Goal: Information Seeking & Learning: Learn about a topic

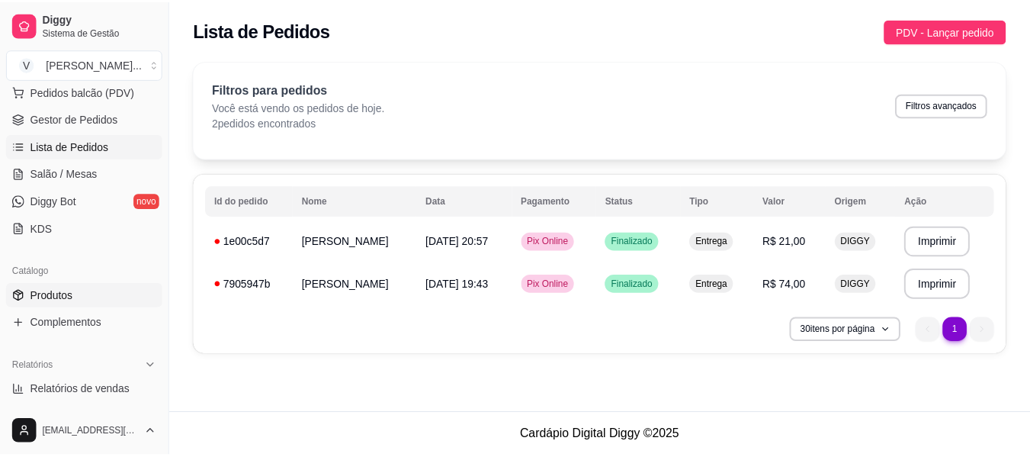
scroll to position [183, 0]
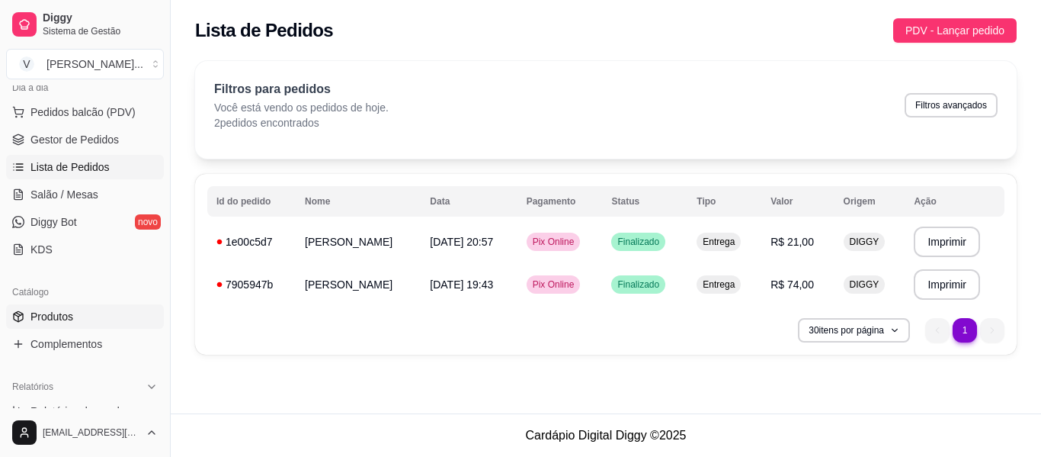
click at [84, 321] on link "Produtos" at bounding box center [85, 316] width 158 height 24
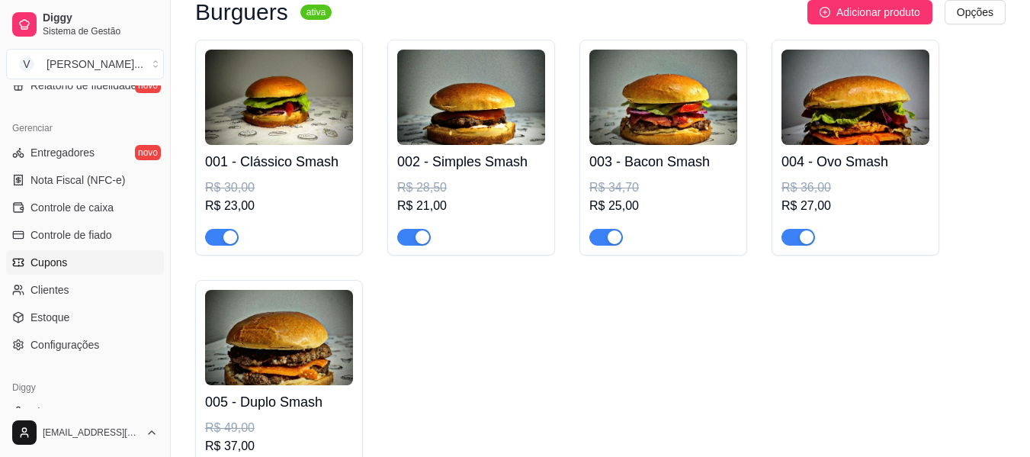
scroll to position [564, 0]
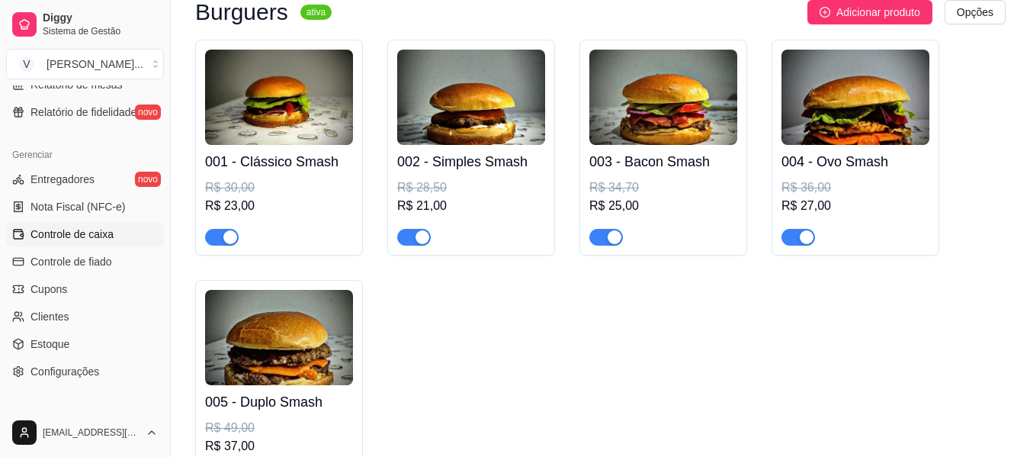
click at [96, 238] on span "Controle de caixa" at bounding box center [71, 233] width 83 height 15
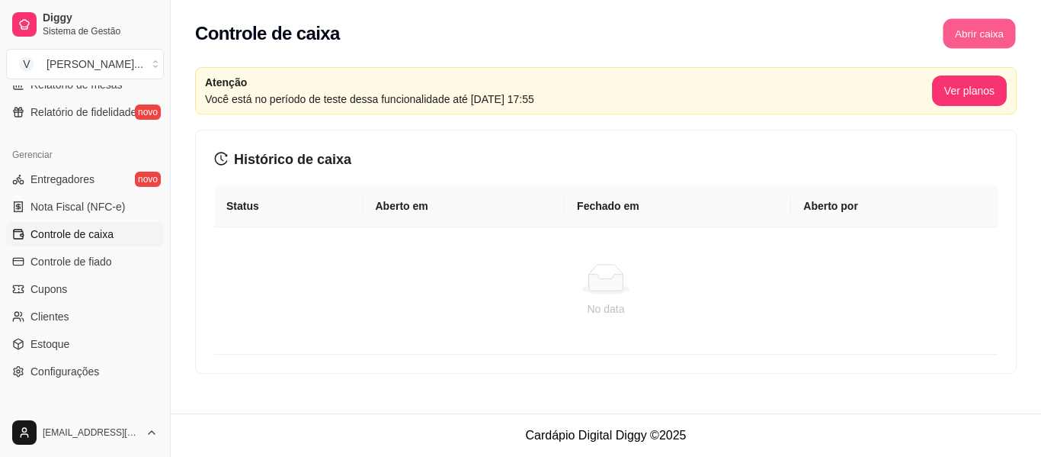
click at [985, 34] on button "Abrir caixa" at bounding box center [979, 34] width 72 height 30
click at [93, 204] on span "Nota Fiscal (NFC-e)" at bounding box center [77, 206] width 95 height 15
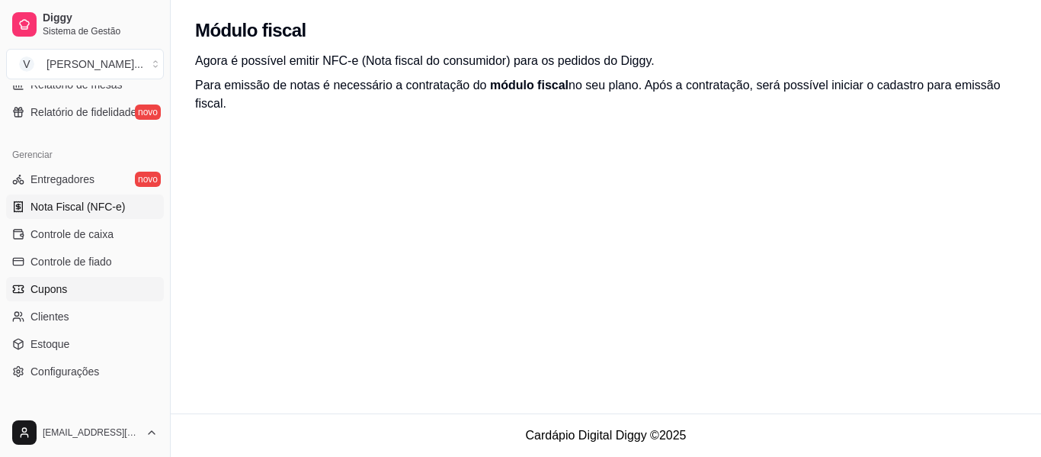
click at [63, 290] on span "Cupons" at bounding box center [48, 288] width 37 height 15
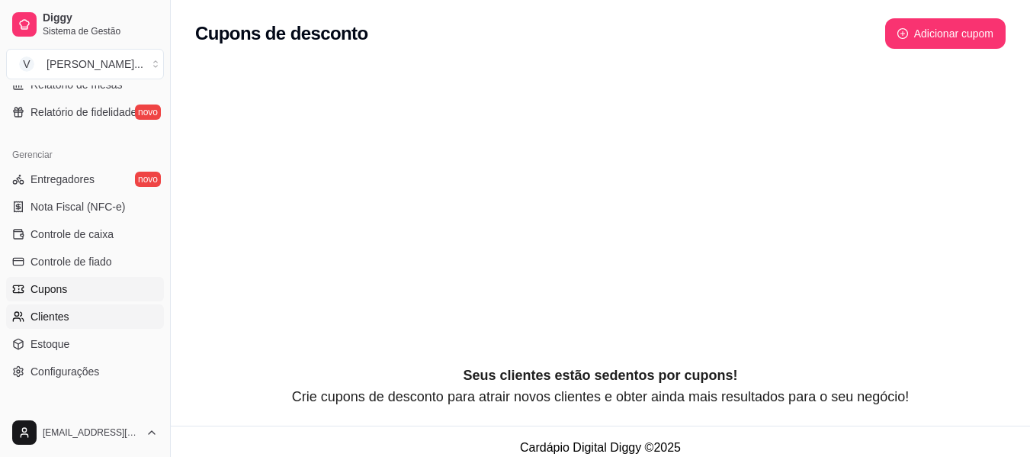
click at [65, 322] on span "Clientes" at bounding box center [49, 316] width 39 height 15
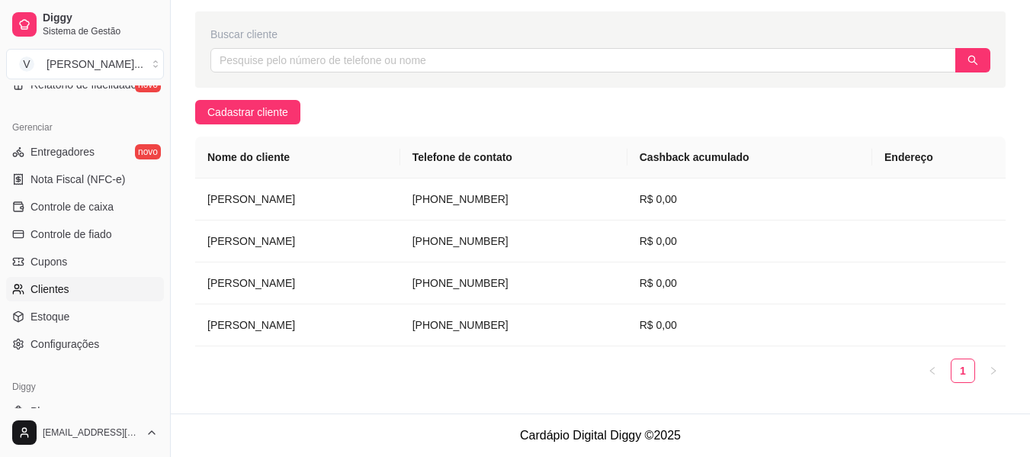
scroll to position [640, 0]
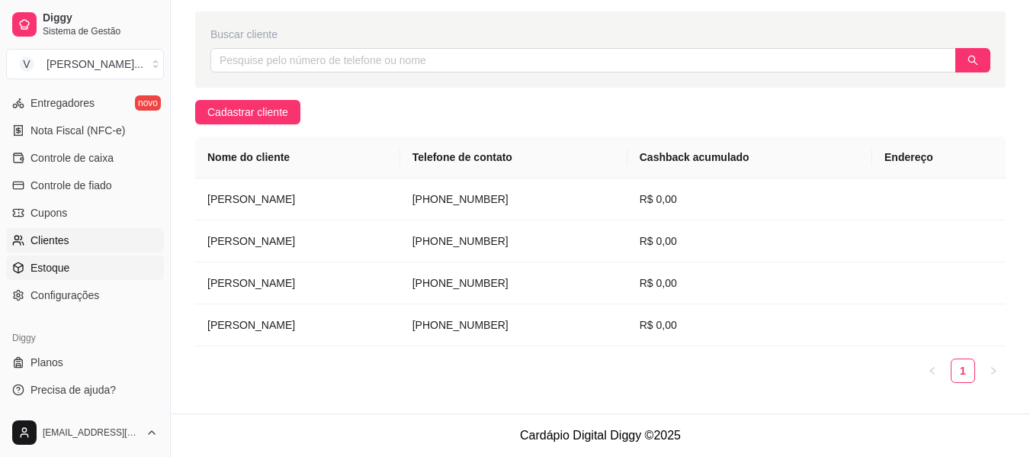
click at [66, 271] on span "Estoque" at bounding box center [49, 267] width 39 height 15
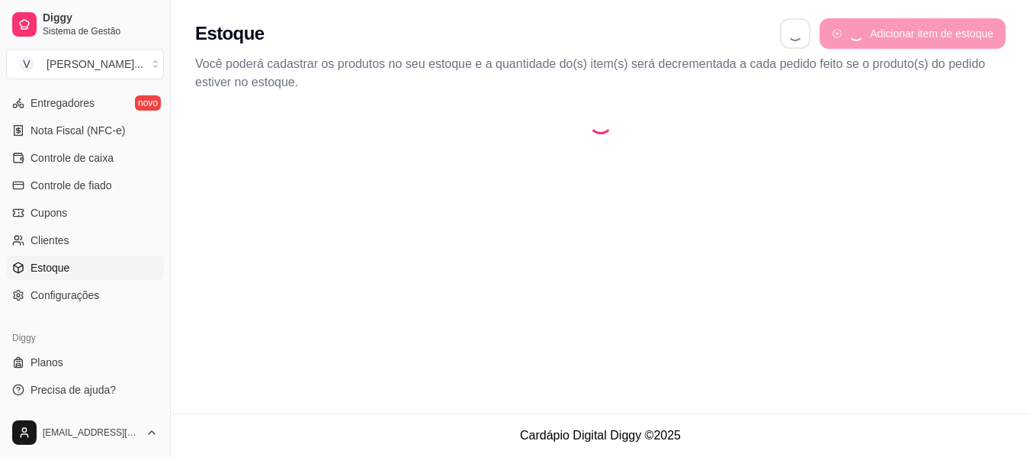
select select "QUANTITY_ORDER"
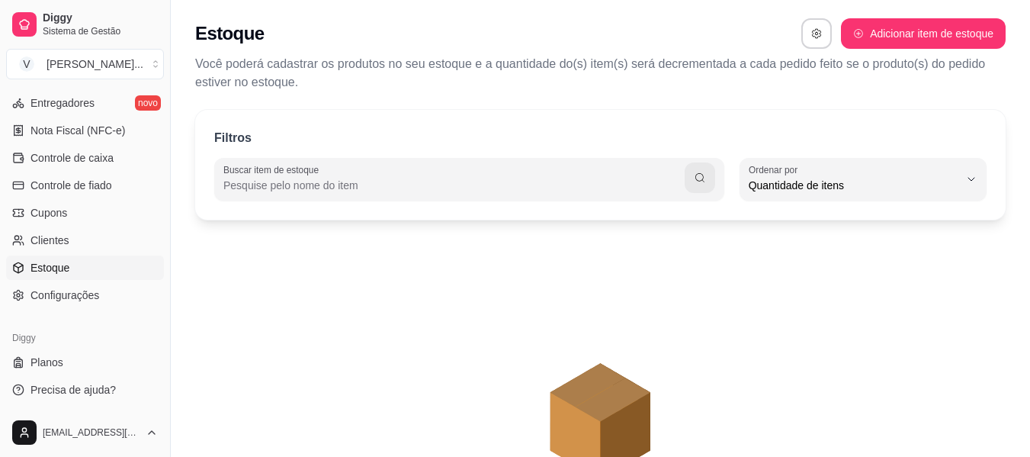
click at [666, 181] on input "Buscar item de estoque" at bounding box center [453, 185] width 461 height 15
click at [405, 388] on icon "animation" at bounding box center [600, 368] width 810 height 267
click at [386, 87] on p "Você poderá cadastrar os produtos no seu estoque e a quantidade do(s) item(s) s…" at bounding box center [600, 73] width 810 height 37
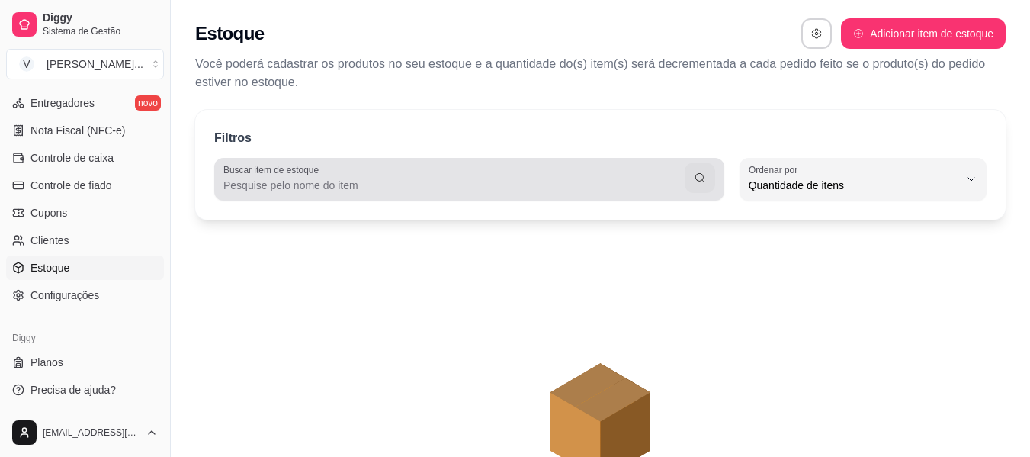
click at [303, 192] on input "Buscar item de estoque" at bounding box center [453, 185] width 461 height 15
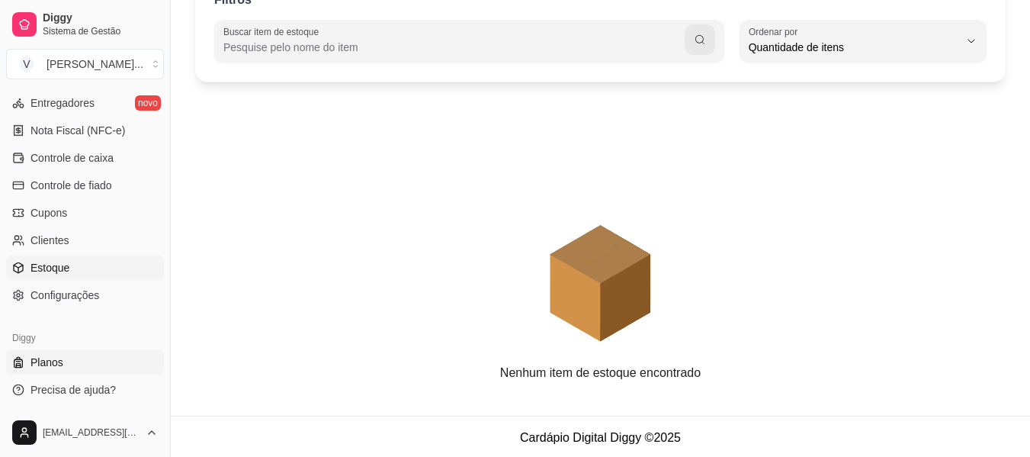
scroll to position [140, 0]
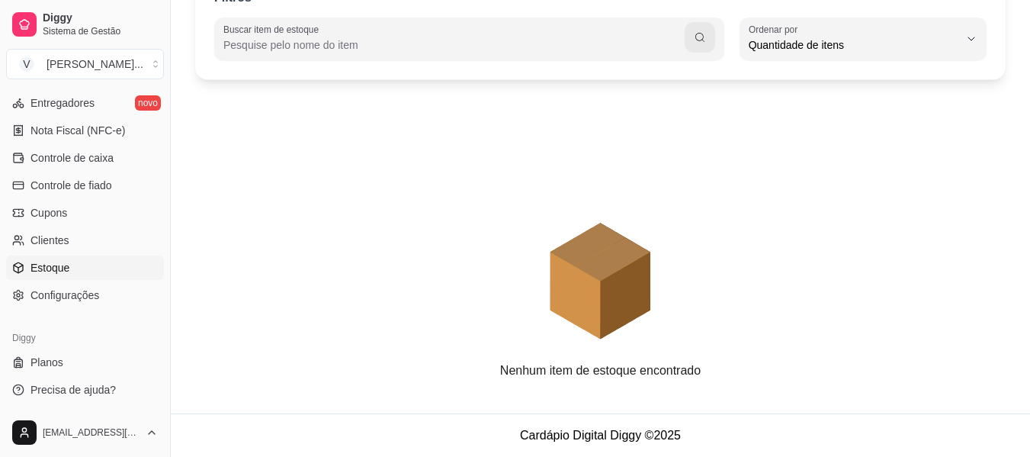
click at [851, 36] on div "Quantidade de itens" at bounding box center [853, 39] width 210 height 30
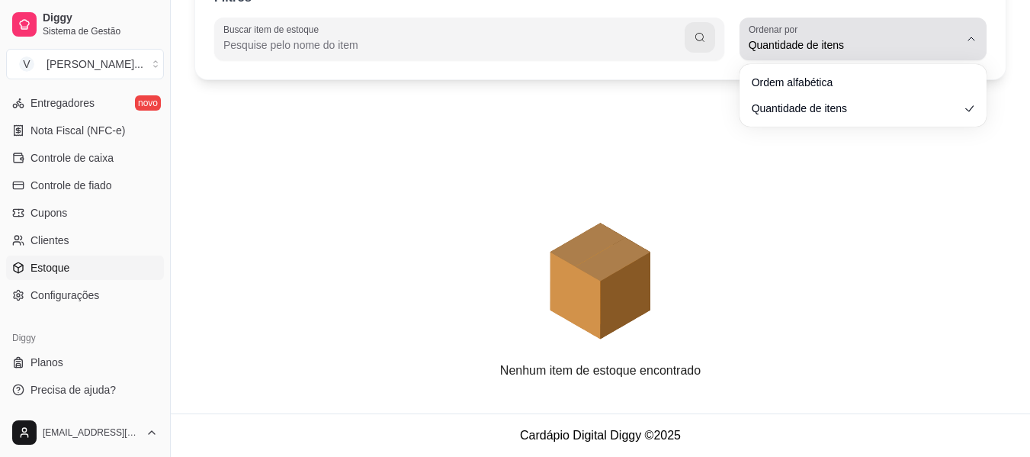
click at [861, 37] on span "Quantidade de itens" at bounding box center [853, 44] width 210 height 15
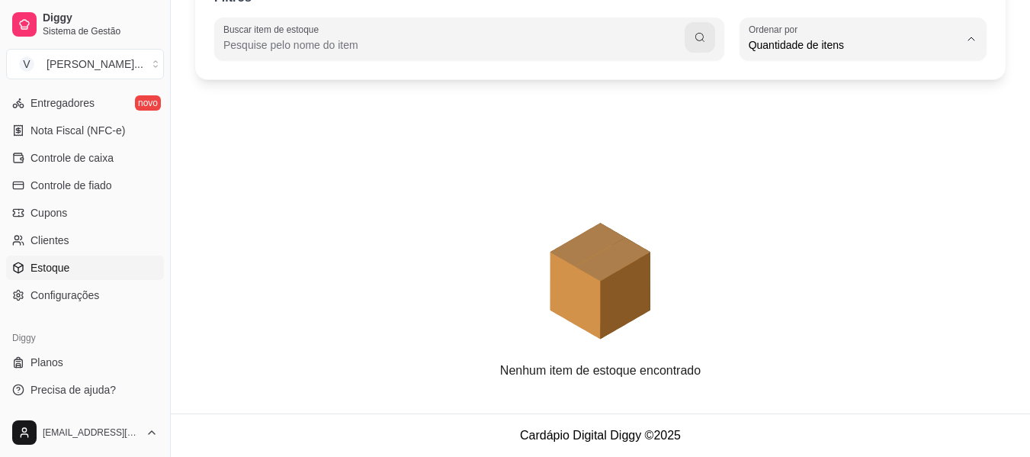
click at [607, 308] on icon "animation" at bounding box center [626, 294] width 50 height 87
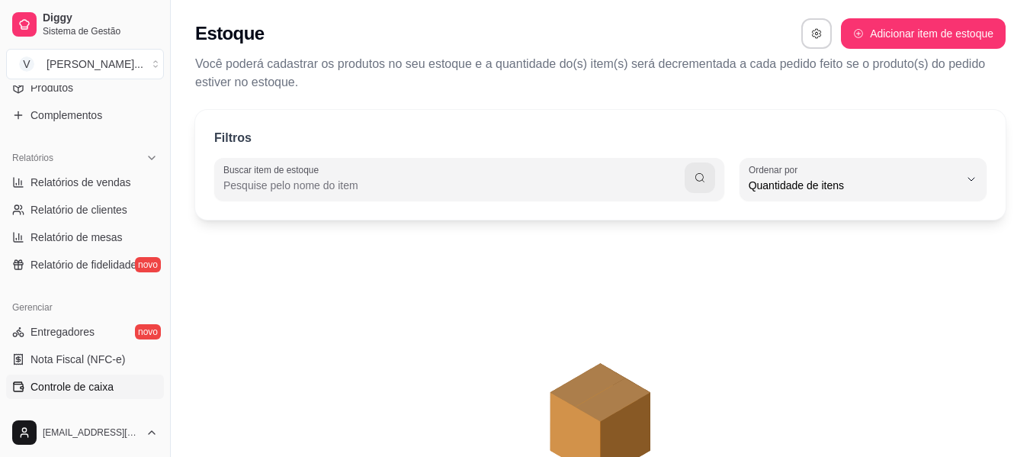
scroll to position [335, 0]
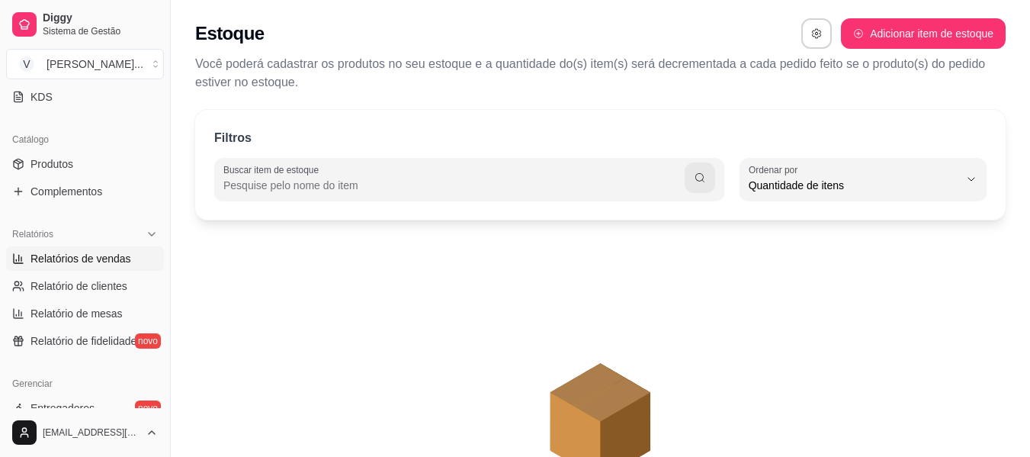
click at [101, 259] on span "Relatórios de vendas" at bounding box center [80, 258] width 101 height 15
select select "ALL"
select select "0"
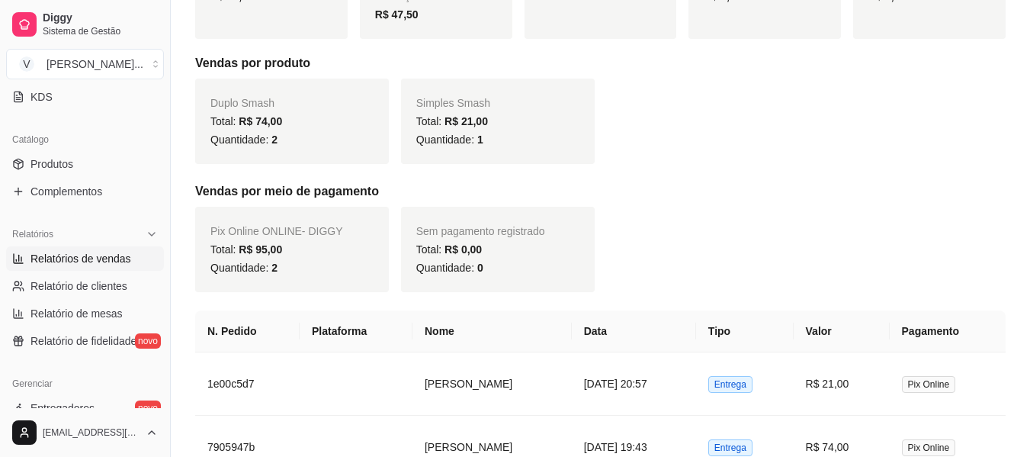
scroll to position [243, 0]
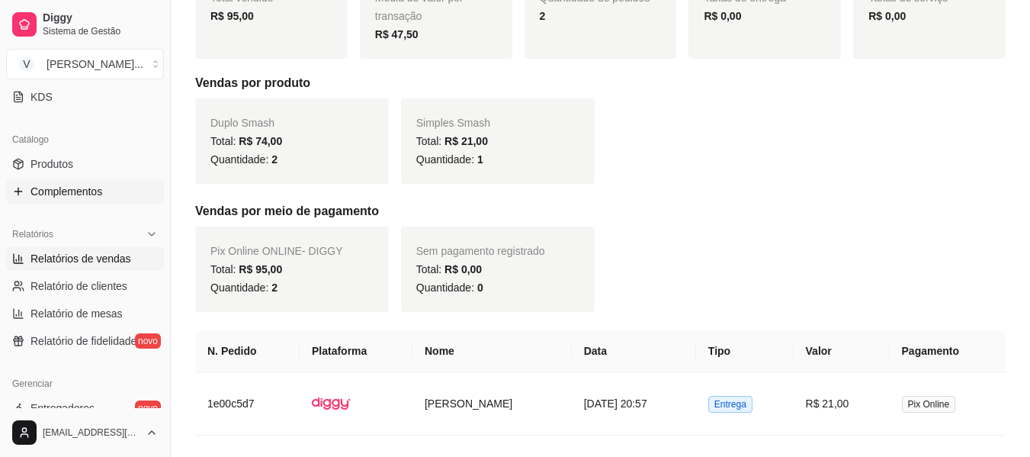
drag, startPoint x: 69, startPoint y: 162, endPoint x: 132, endPoint y: 191, distance: 69.6
click at [69, 162] on span "Produtos" at bounding box center [51, 163] width 43 height 15
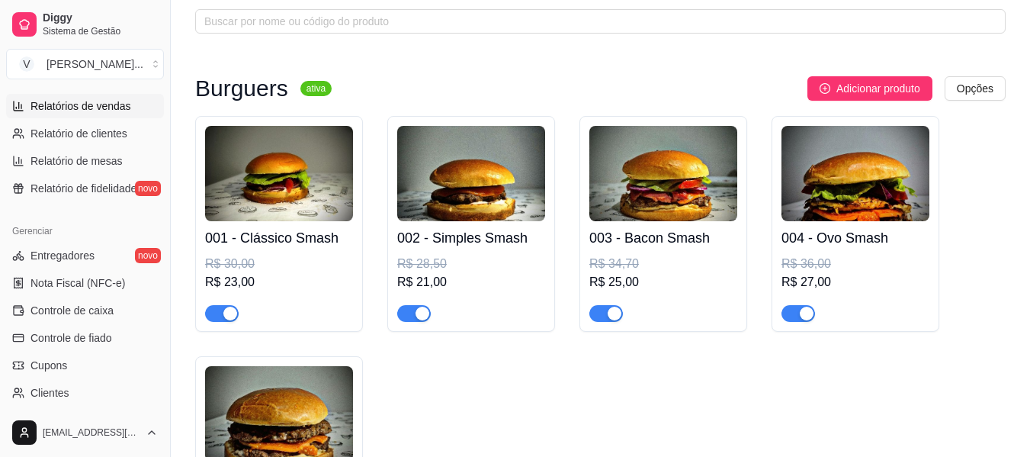
scroll to position [412, 0]
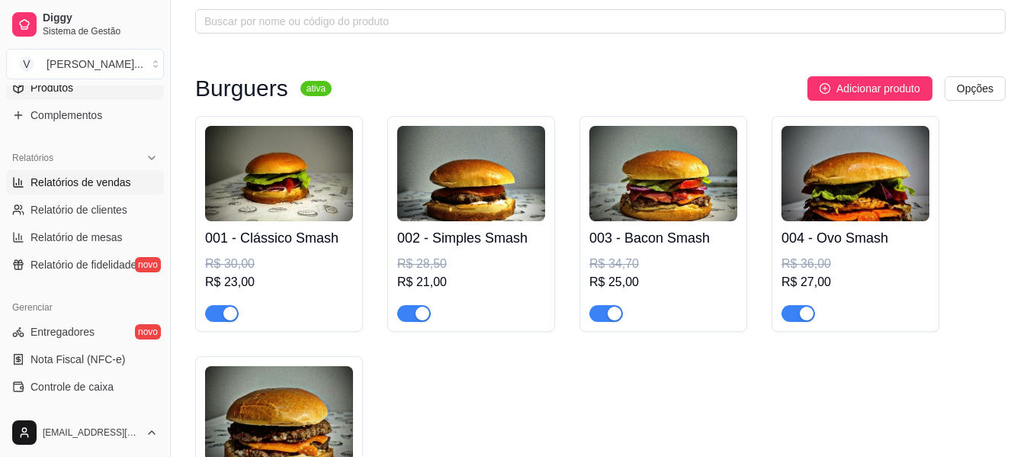
click at [82, 192] on link "Relatórios de vendas" at bounding box center [85, 182] width 158 height 24
select select "ALL"
select select "0"
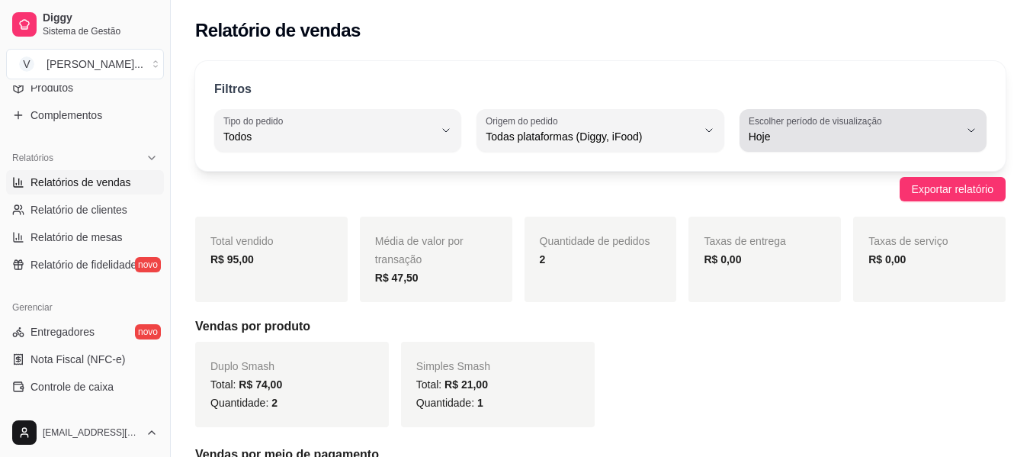
click at [878, 133] on span "Hoje" at bounding box center [853, 136] width 210 height 15
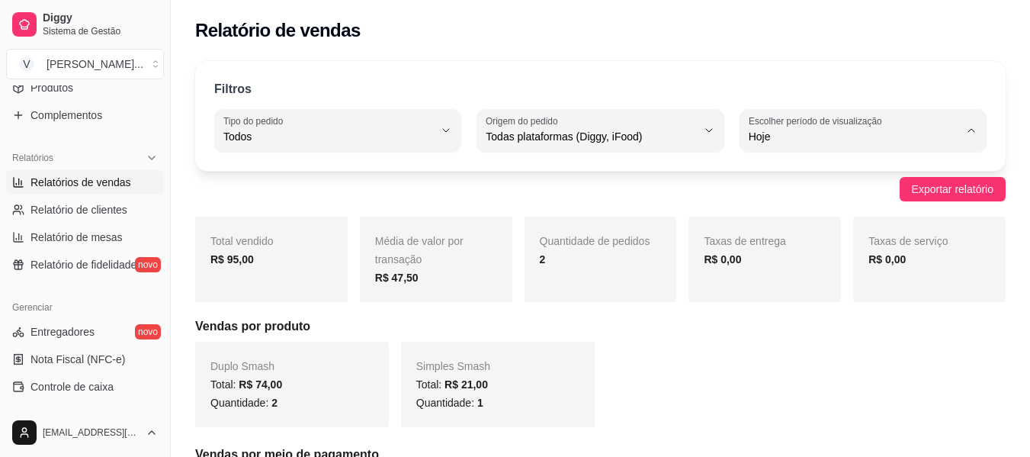
click at [839, 200] on span "Ontem" at bounding box center [854, 198] width 199 height 14
type input "1"
select select "1"
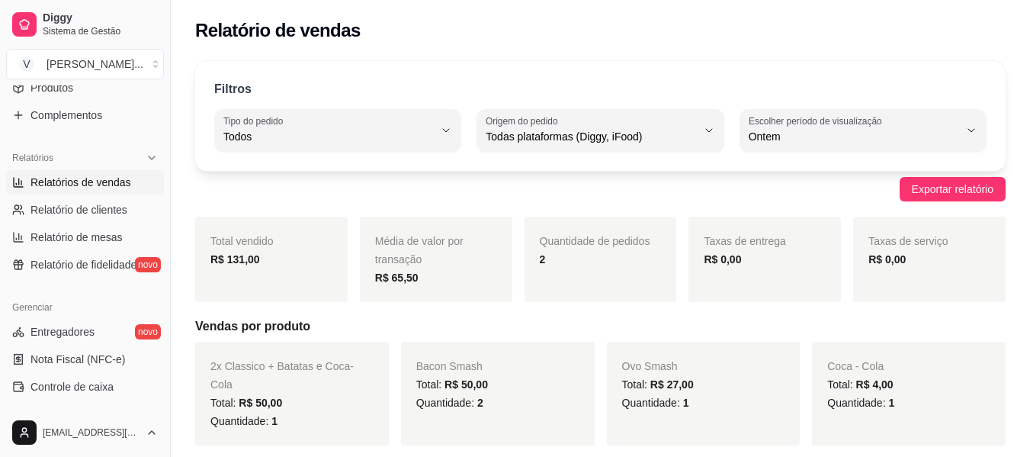
click at [831, 128] on div "Ontem" at bounding box center [853, 130] width 210 height 30
click at [835, 179] on span "Hoje" at bounding box center [854, 172] width 199 height 14
type input "0"
select select "0"
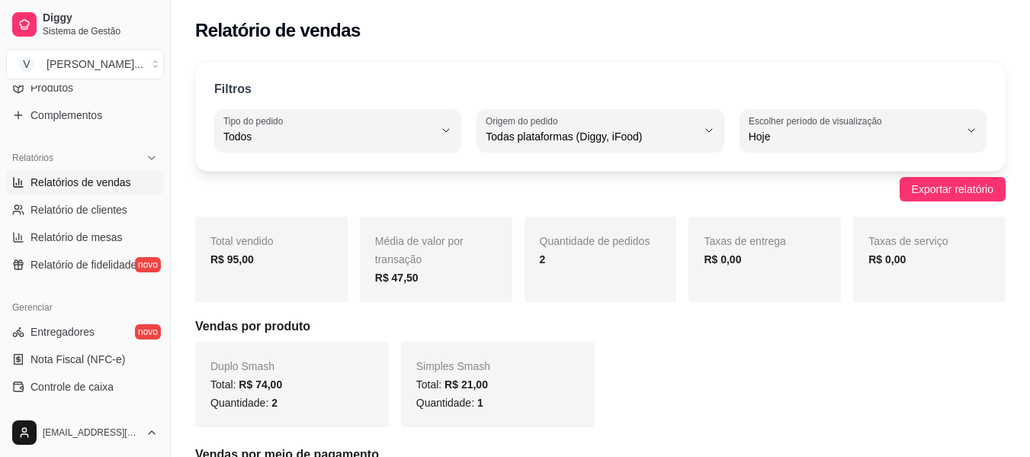
click at [838, 133] on span "Hoje" at bounding box center [853, 136] width 210 height 15
click at [803, 197] on span "Ontem" at bounding box center [854, 198] width 199 height 14
type input "1"
select select "1"
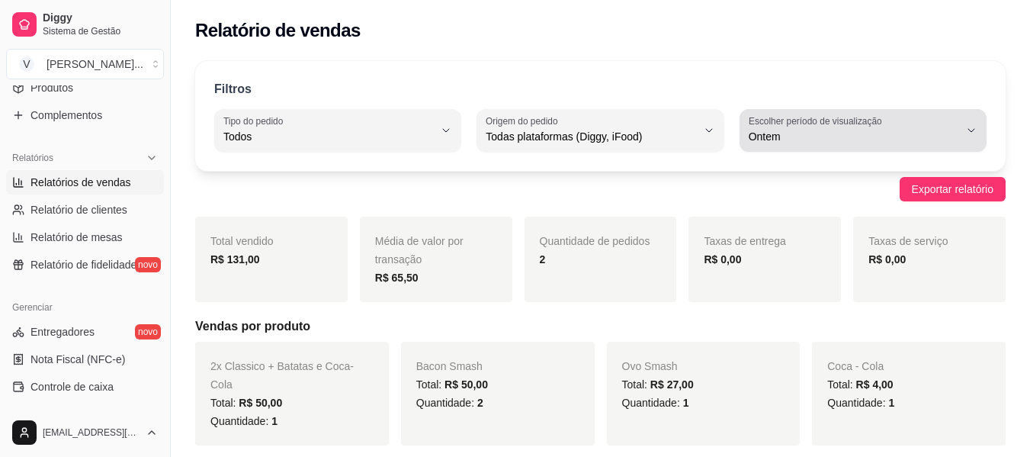
click at [803, 115] on label "Escolher período de visualização" at bounding box center [817, 120] width 138 height 13
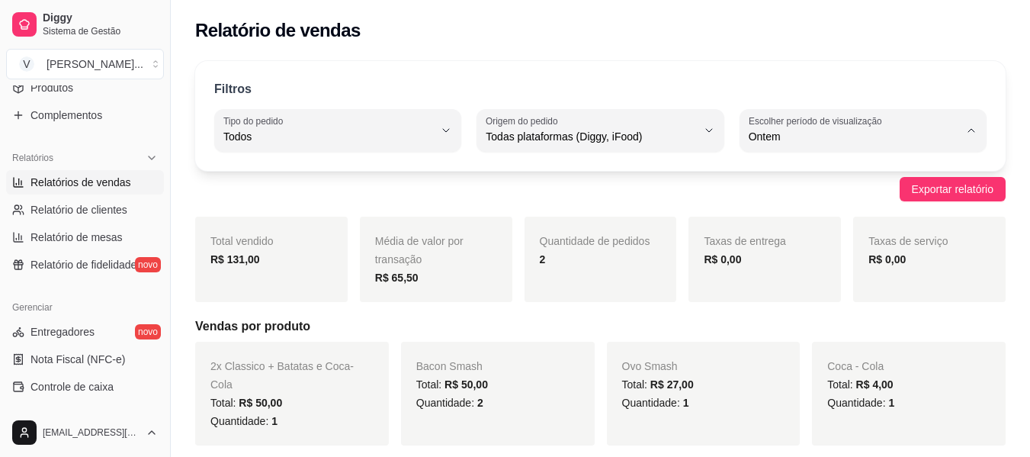
click at [805, 171] on span "Hoje" at bounding box center [854, 172] width 199 height 14
type input "0"
select select "0"
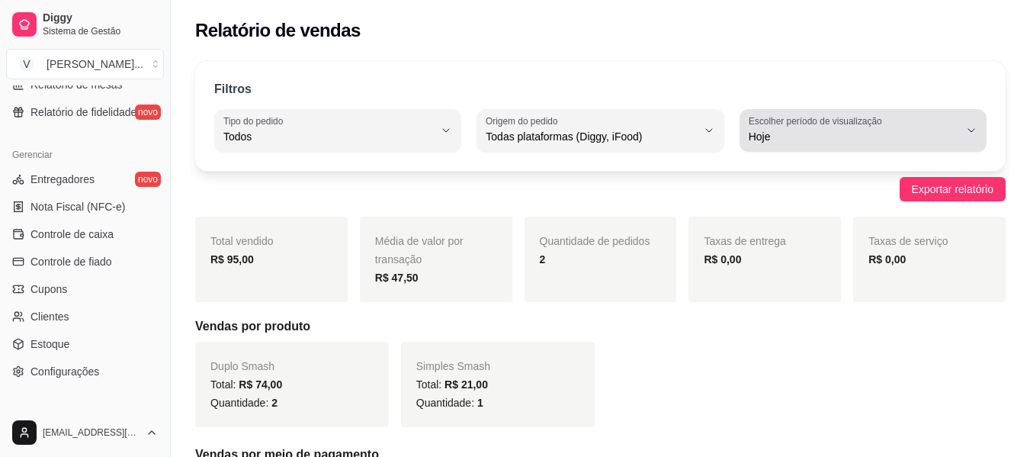
click at [814, 145] on div "Hoje" at bounding box center [853, 130] width 210 height 30
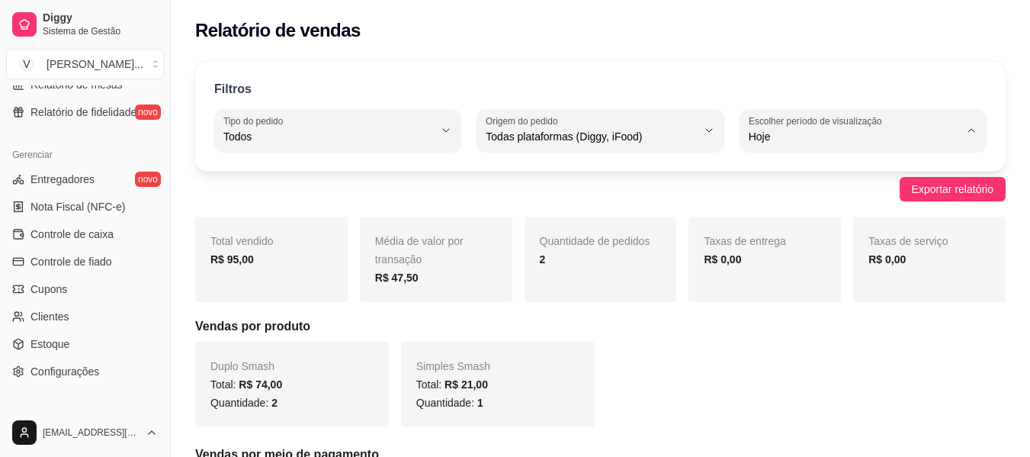
click at [801, 198] on li "Ontem" at bounding box center [863, 198] width 226 height 24
type input "1"
select select "1"
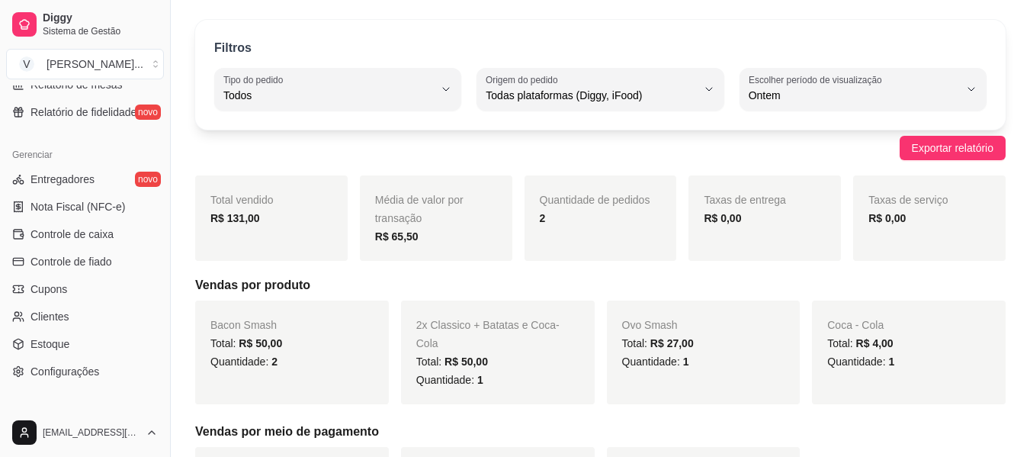
scroll to position [14, 0]
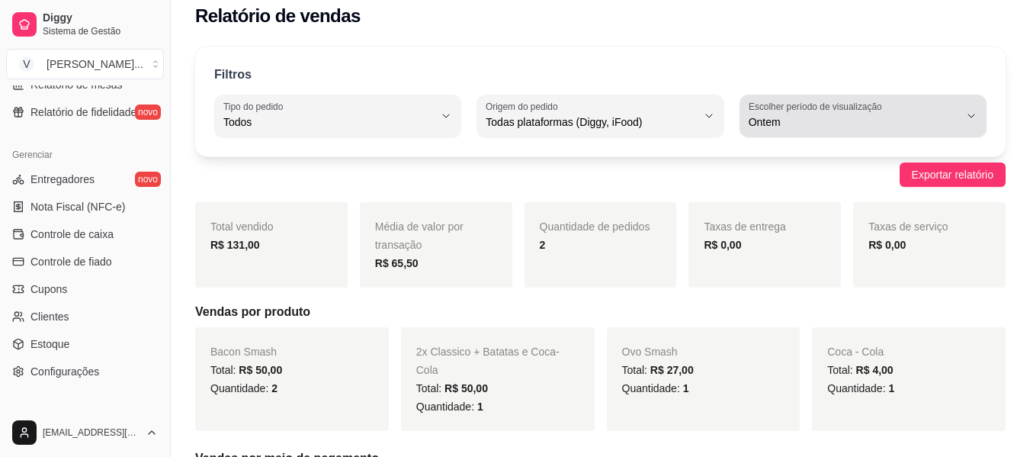
click at [771, 120] on span "Ontem" at bounding box center [853, 121] width 210 height 15
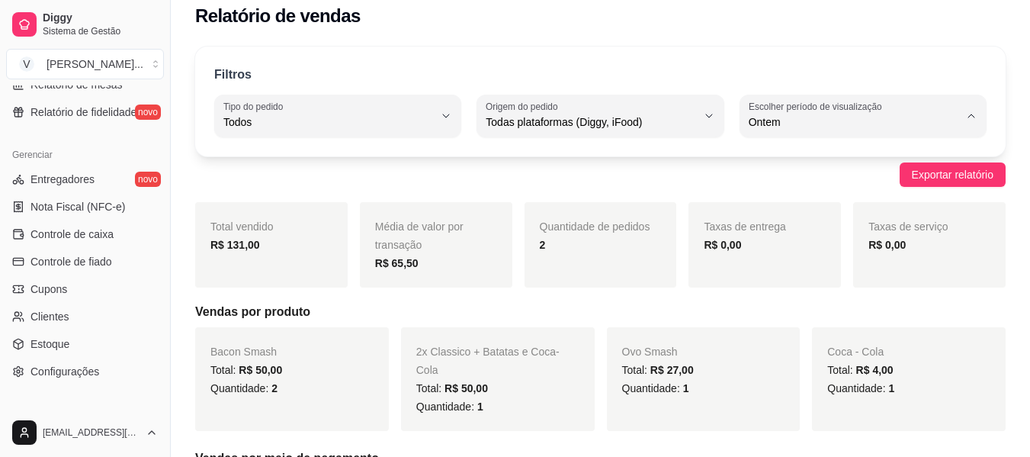
click at [791, 165] on span "Hoje" at bounding box center [854, 158] width 199 height 14
type input "0"
select select "0"
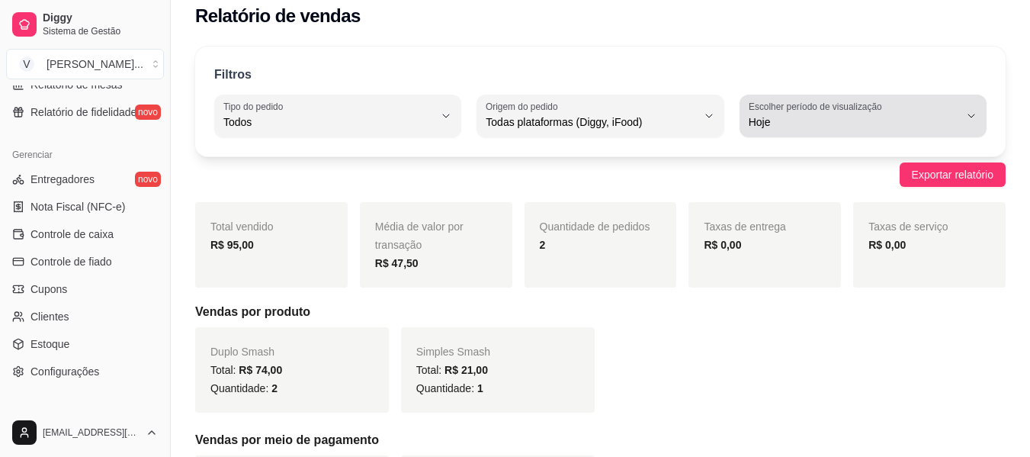
click at [793, 114] on span "Hoje" at bounding box center [853, 121] width 210 height 15
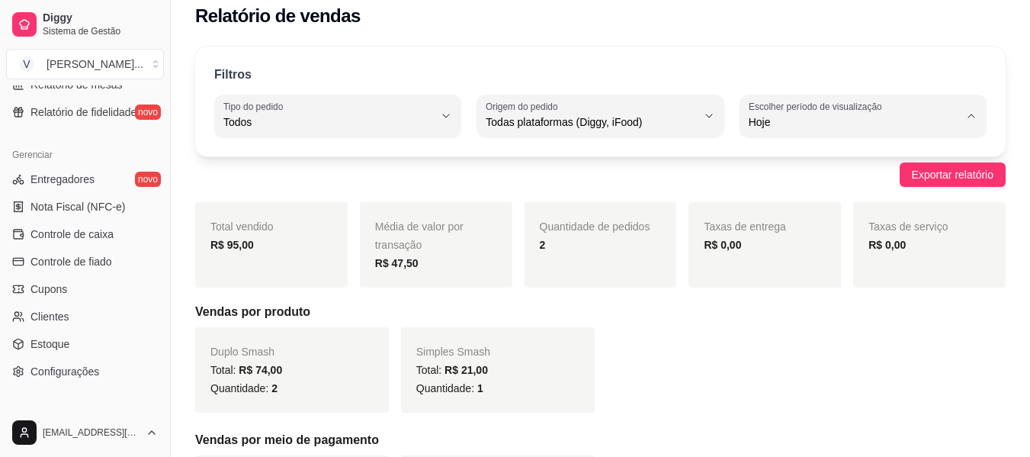
click at [780, 181] on span "Ontem" at bounding box center [854, 183] width 199 height 14
type input "1"
select select "1"
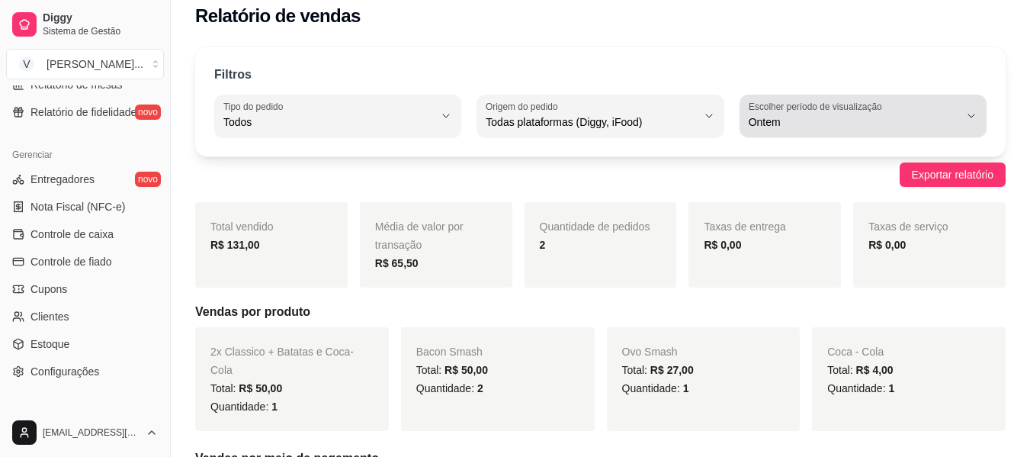
click at [800, 116] on span "Ontem" at bounding box center [853, 121] width 210 height 15
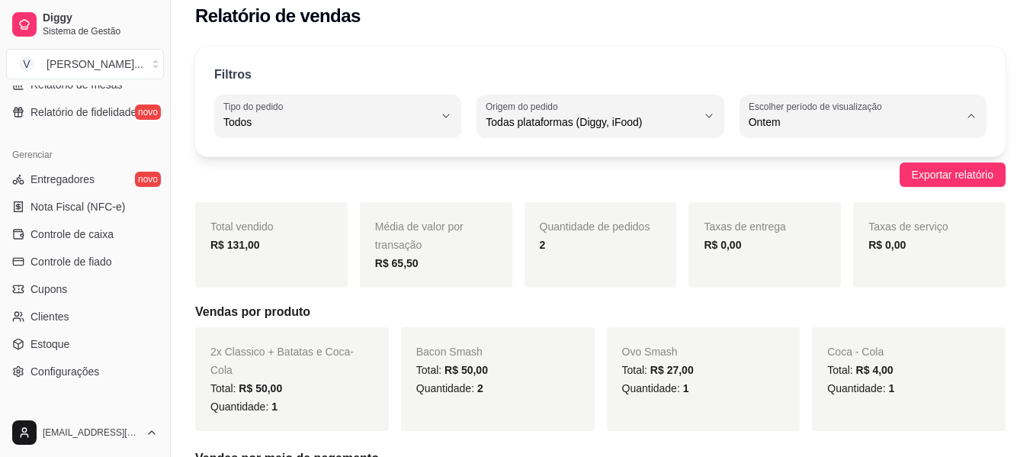
click at [799, 152] on span "Hoje" at bounding box center [854, 158] width 199 height 14
type input "0"
select select "0"
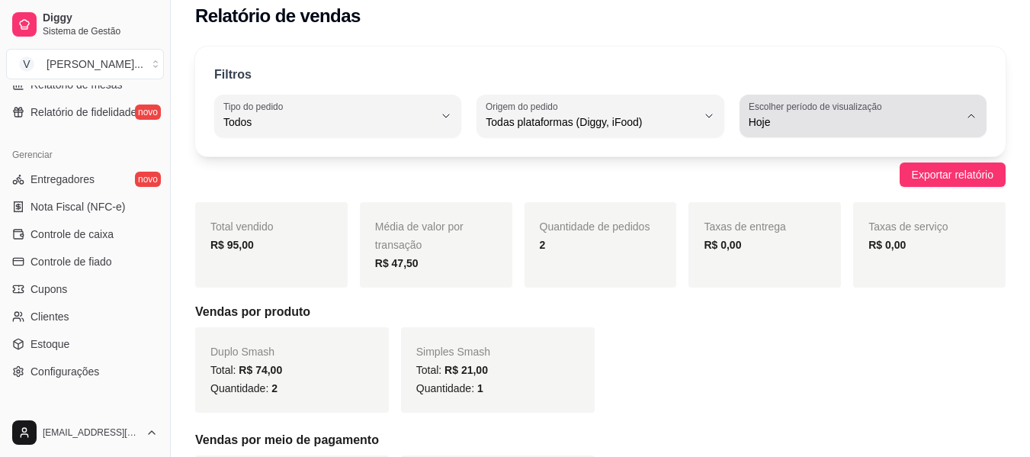
click at [811, 118] on span "Hoje" at bounding box center [853, 121] width 210 height 15
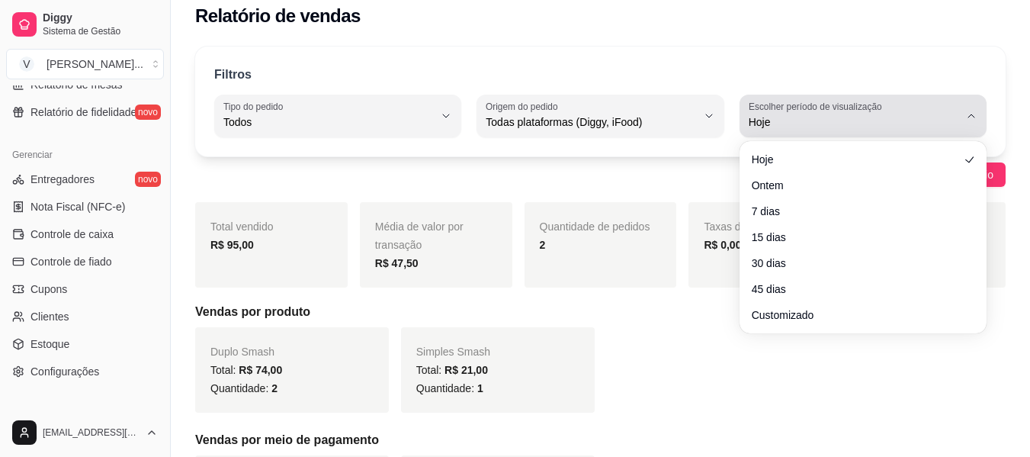
click at [810, 120] on span "Hoje" at bounding box center [853, 121] width 210 height 15
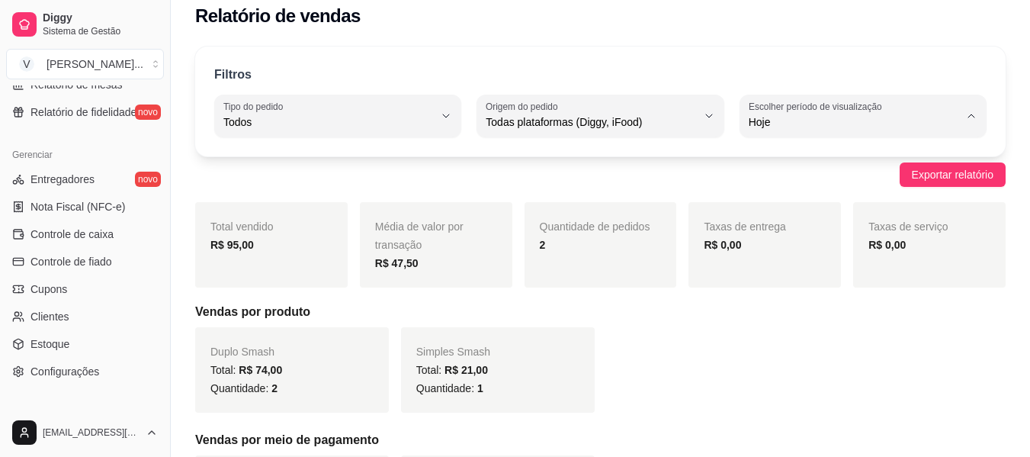
click at [854, 70] on div "Filtros" at bounding box center [600, 76] width 772 height 20
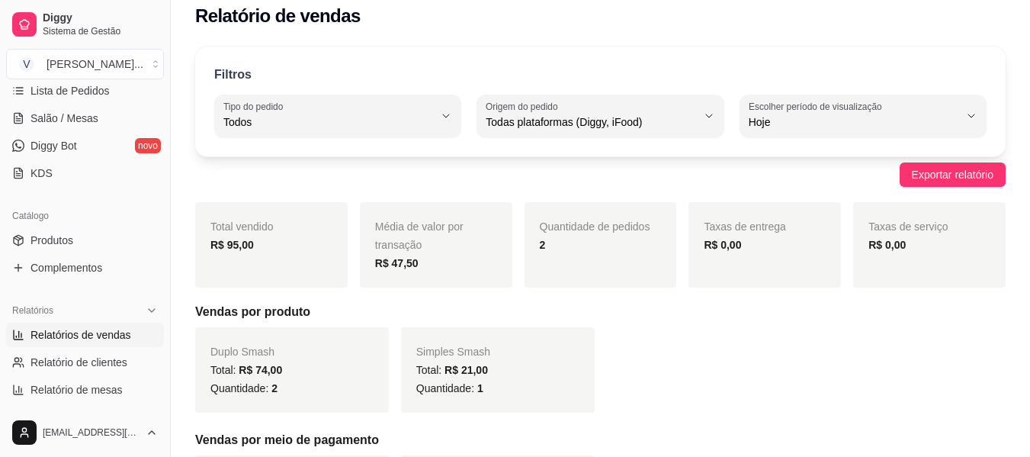
click at [55, 227] on div "Catálogo" at bounding box center [85, 215] width 158 height 24
click at [55, 239] on span "Produtos" at bounding box center [51, 239] width 43 height 15
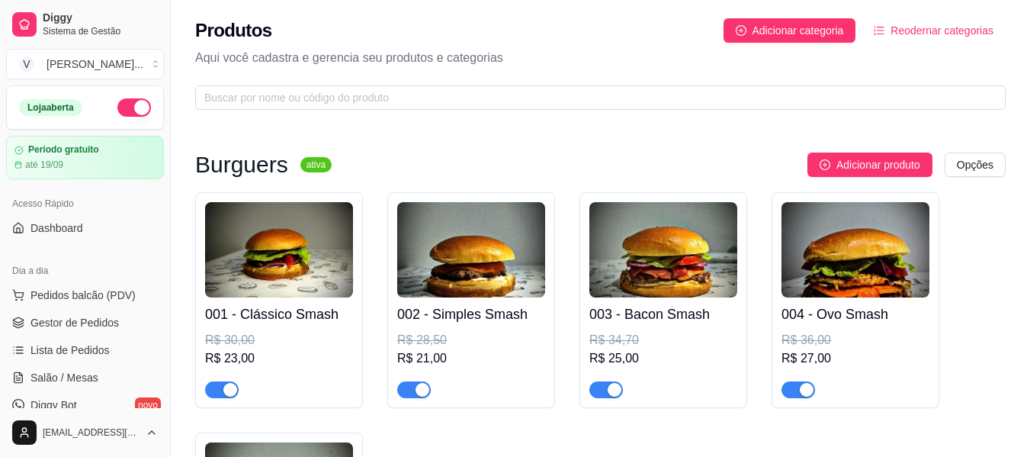
click at [121, 105] on button "button" at bounding box center [134, 107] width 34 height 18
